Goal: Navigation & Orientation: Find specific page/section

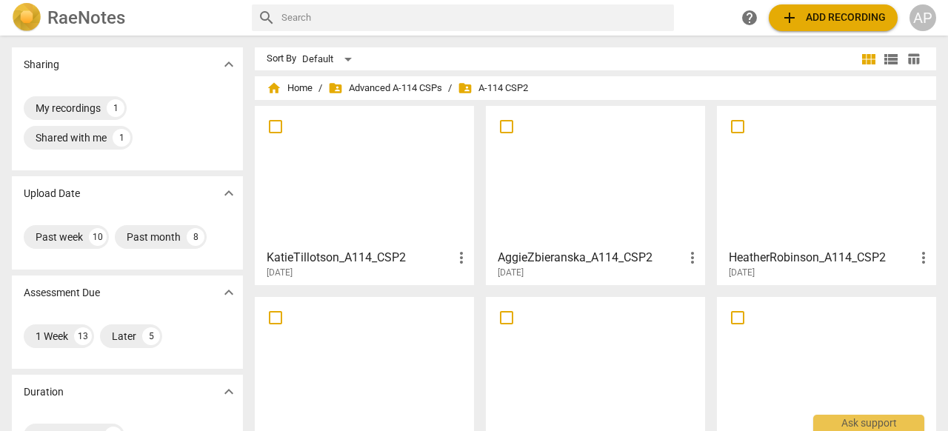
click at [81, 21] on h2 "RaeNotes" at bounding box center [86, 17] width 78 height 21
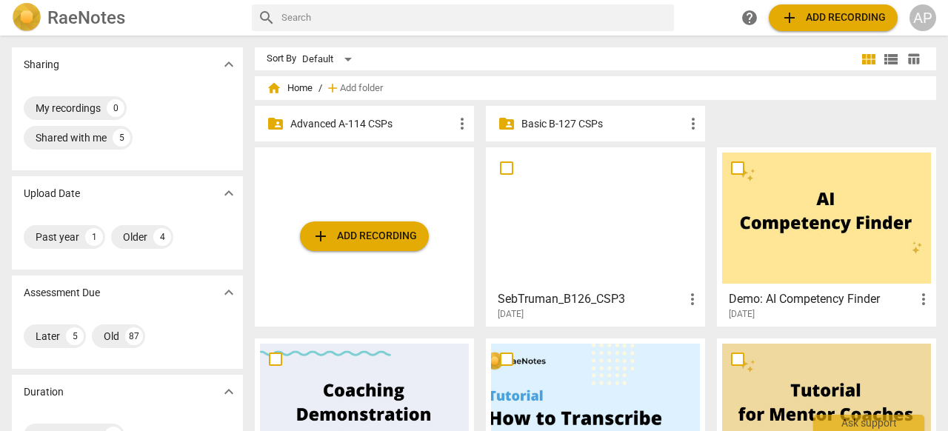
click at [410, 127] on p "Advanced A-114 CSPs" at bounding box center [371, 124] width 163 height 16
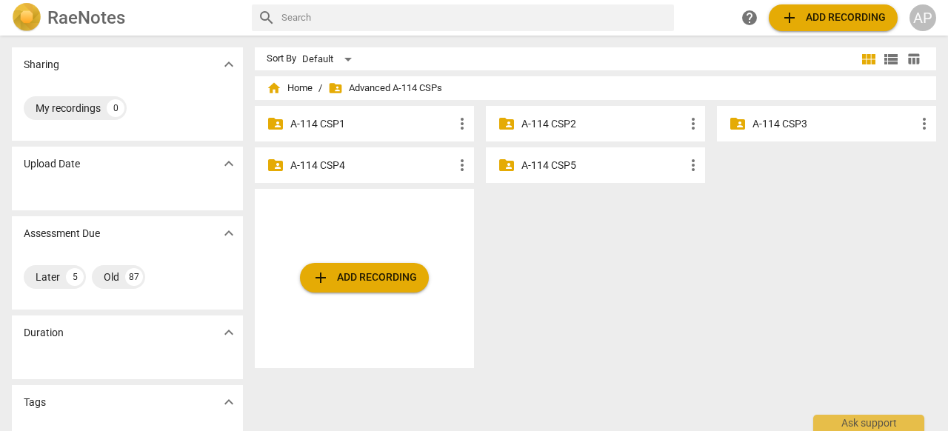
click at [618, 123] on p "A-114 CSP2" at bounding box center [602, 124] width 163 height 16
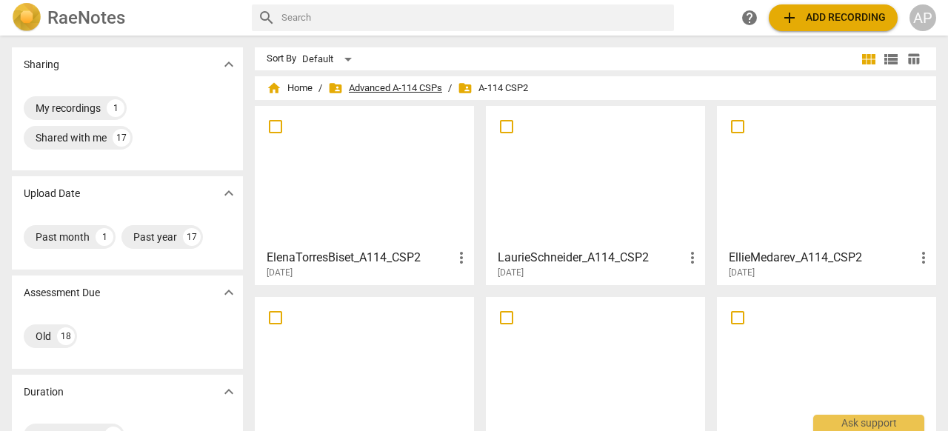
click at [381, 88] on span "folder_shared Advanced A-114 CSPs" at bounding box center [385, 88] width 114 height 15
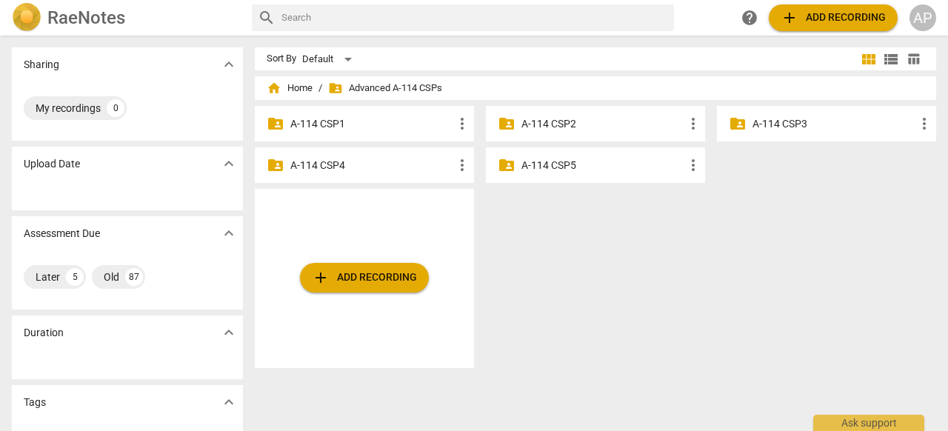
click at [783, 127] on p "A-114 CSP3" at bounding box center [833, 124] width 163 height 16
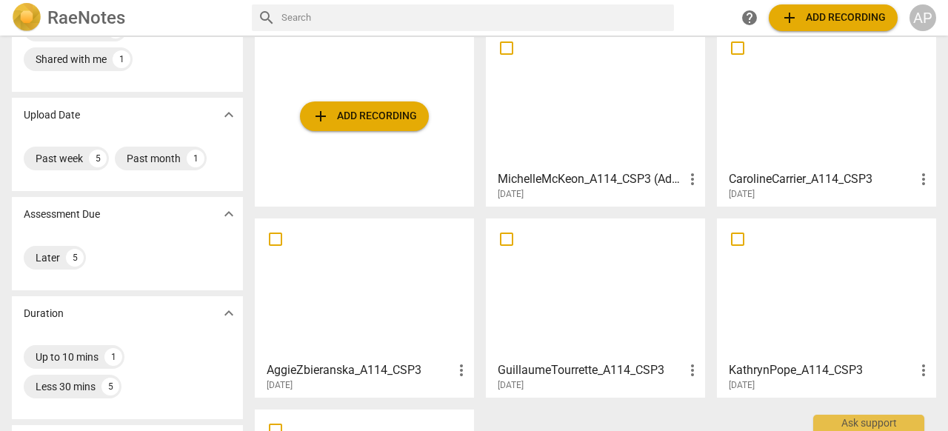
scroll to position [75, 0]
